Goal: Task Accomplishment & Management: Use online tool/utility

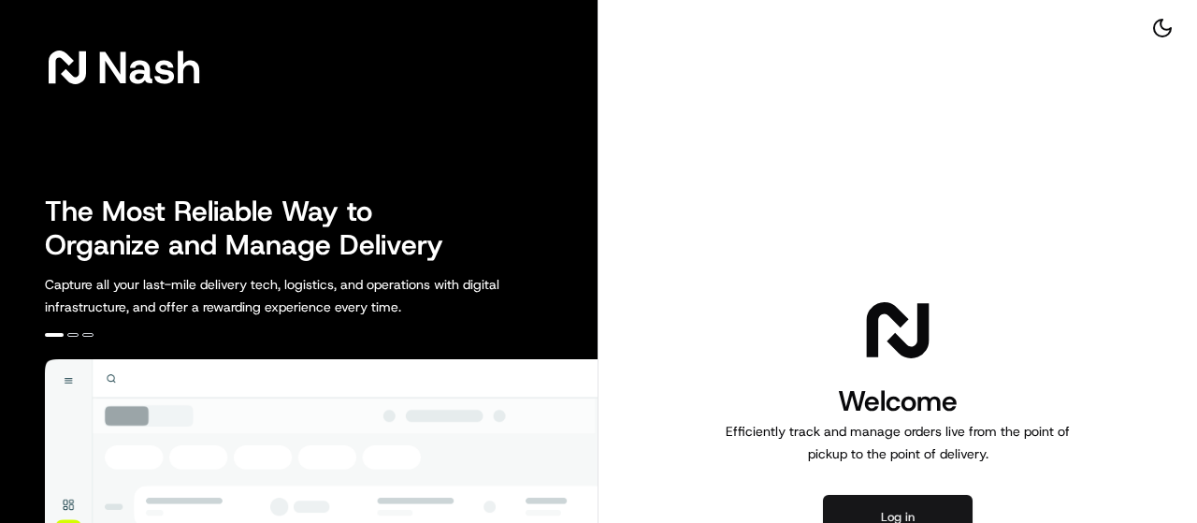
click at [919, 508] on button "Log in" at bounding box center [898, 517] width 150 height 45
